Goal: Task Accomplishment & Management: Use online tool/utility

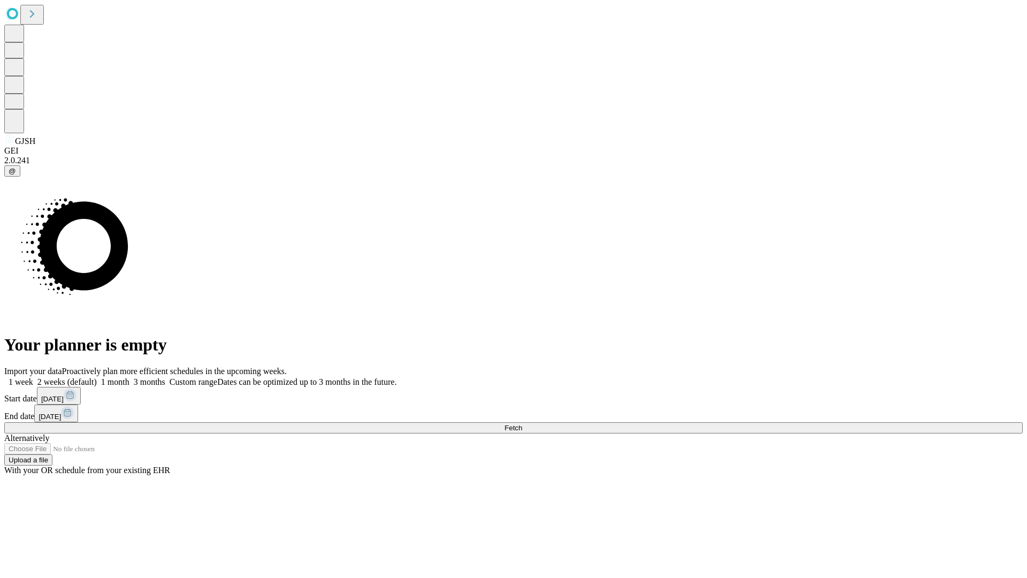
click at [522, 424] on span "Fetch" at bounding box center [514, 428] width 18 height 8
